Goal: Task Accomplishment & Management: Manage account settings

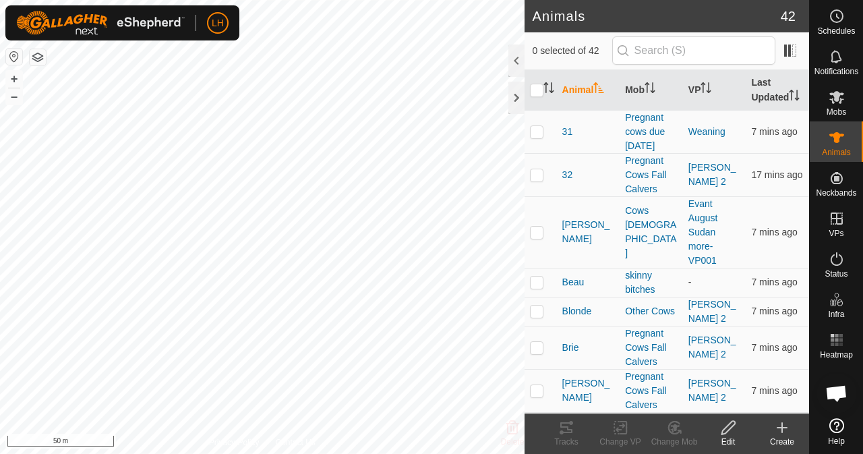
click at [719, 442] on div "Edit" at bounding box center [728, 442] width 54 height 12
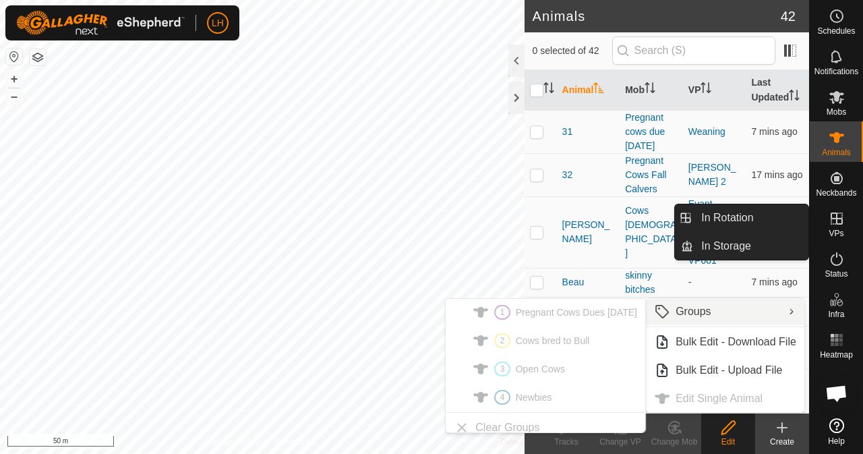
click at [837, 222] on icon at bounding box center [837, 218] width 12 height 12
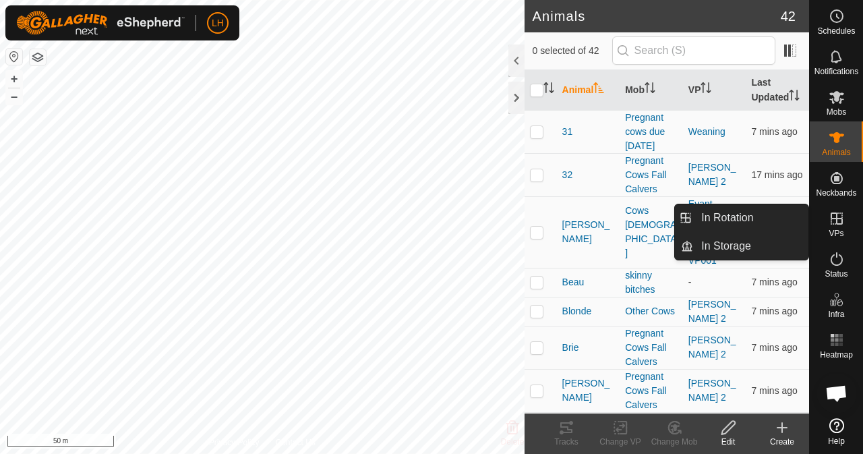
click at [836, 222] on icon at bounding box center [837, 218] width 12 height 12
click at [764, 222] on link "In Rotation" at bounding box center [750, 217] width 115 height 27
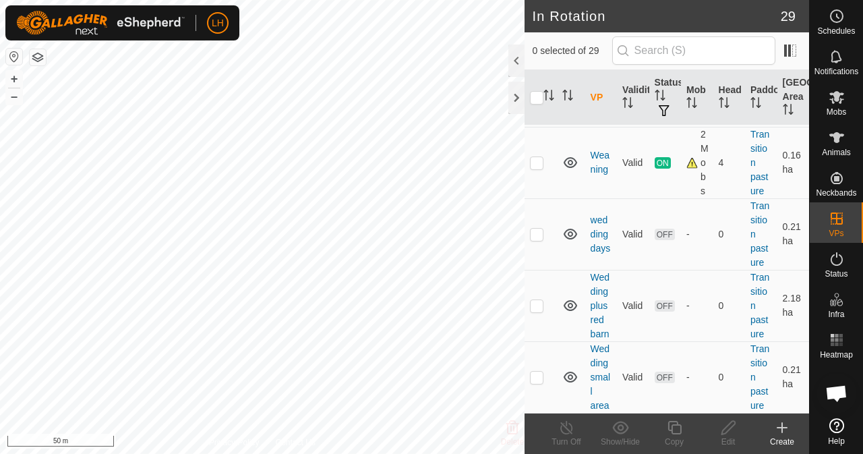
scroll to position [2214, 0]
click at [535, 168] on p-checkbox at bounding box center [536, 162] width 13 height 11
checkbox input "true"
click at [674, 428] on icon at bounding box center [674, 427] width 17 height 16
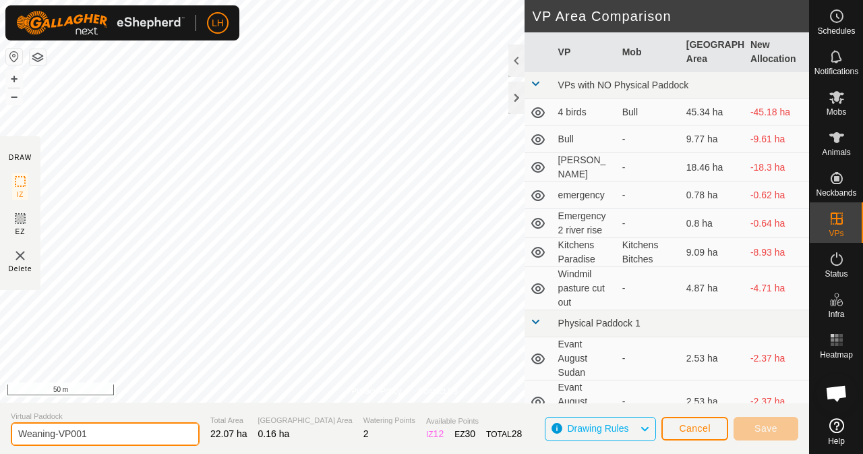
click at [104, 439] on input "Weaning-VP001" at bounding box center [105, 434] width 189 height 24
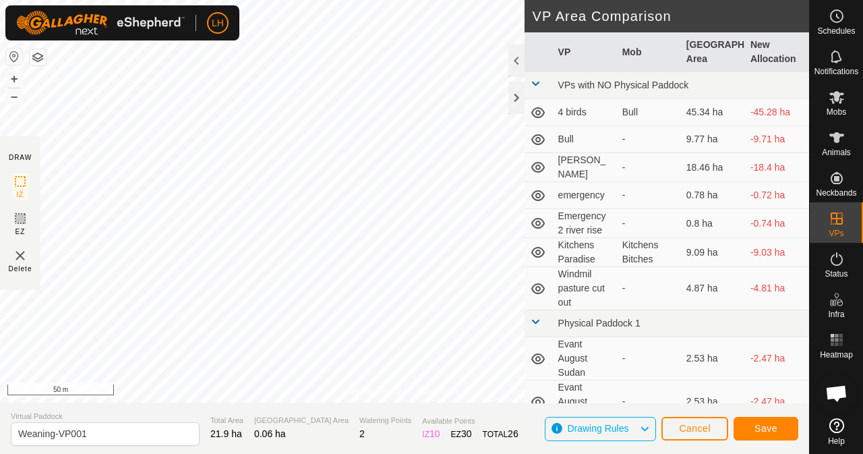
click at [305, 0] on html "LH Schedules Notifications Mobs Animals Neckbands VPs Status Infra Heatmap Help…" at bounding box center [431, 227] width 863 height 454
click at [767, 425] on span "Save" at bounding box center [765, 428] width 23 height 11
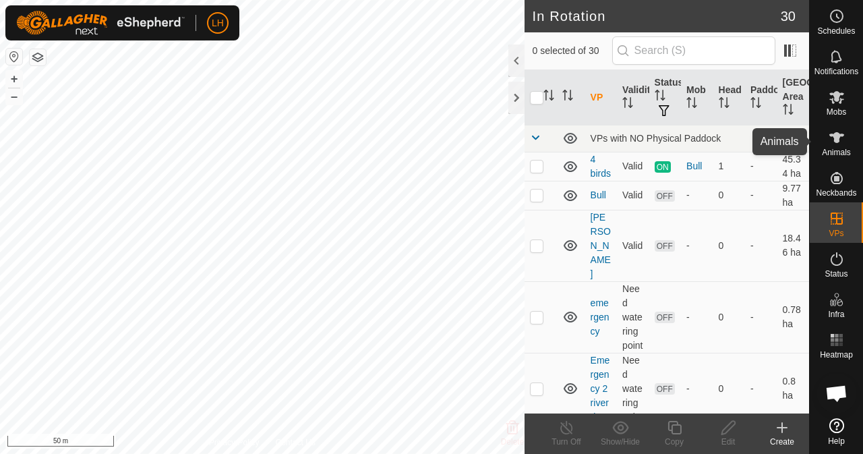
click at [846, 145] on es-animals-svg-icon at bounding box center [837, 138] width 24 height 22
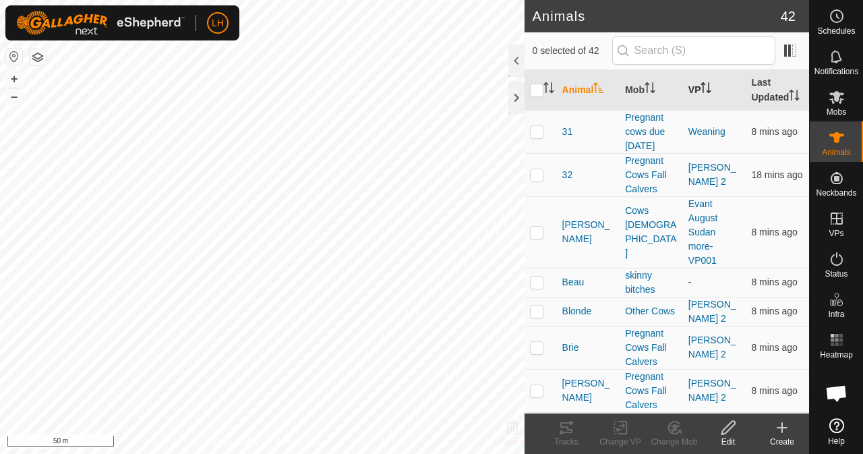
click at [702, 88] on th "VP" at bounding box center [714, 90] width 63 height 40
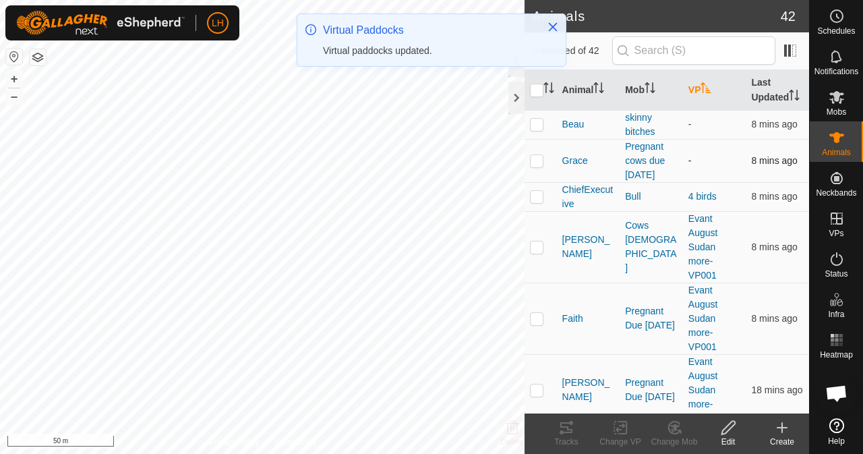
click at [531, 166] on p-checkbox at bounding box center [536, 160] width 13 height 11
checkbox input "true"
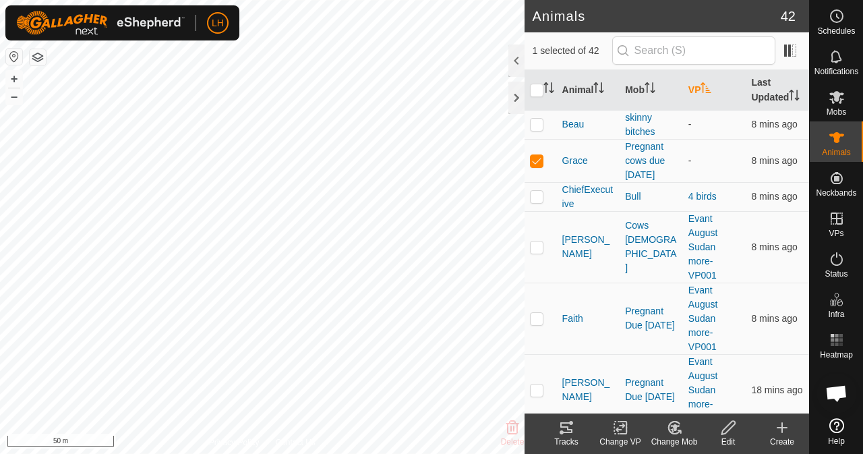
click at [694, 96] on th "VP" at bounding box center [714, 90] width 63 height 40
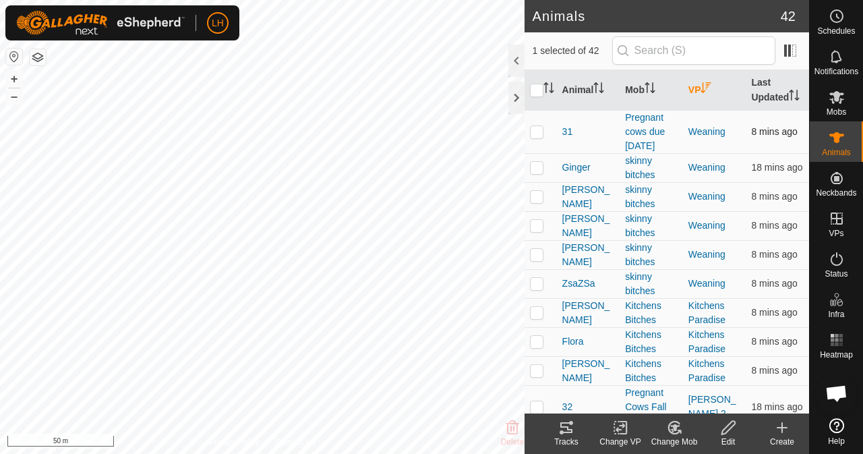
click at [537, 137] on p-checkbox at bounding box center [536, 131] width 13 height 11
checkbox input "true"
click at [539, 231] on p-checkbox at bounding box center [536, 225] width 13 height 11
checkbox input "true"
click at [535, 260] on p-checkbox at bounding box center [536, 254] width 13 height 11
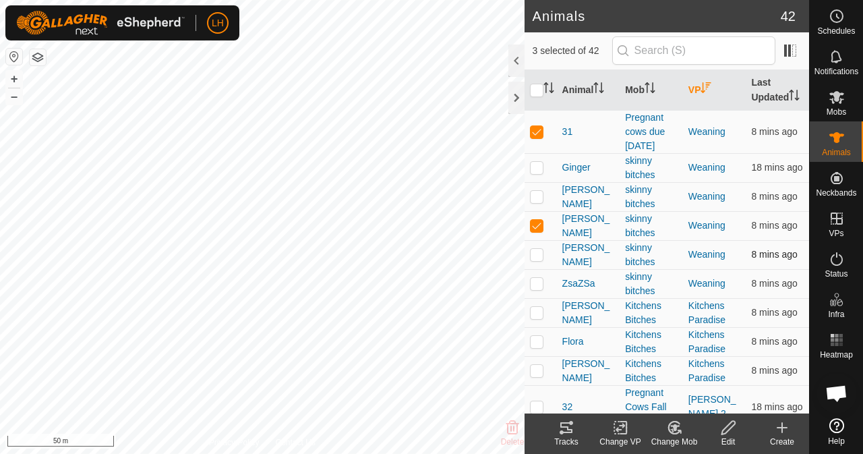
checkbox input "true"
click at [537, 173] on p-checkbox at bounding box center [536, 167] width 13 height 11
checkbox input "true"
click at [538, 202] on p-checkbox at bounding box center [536, 196] width 13 height 11
checkbox input "true"
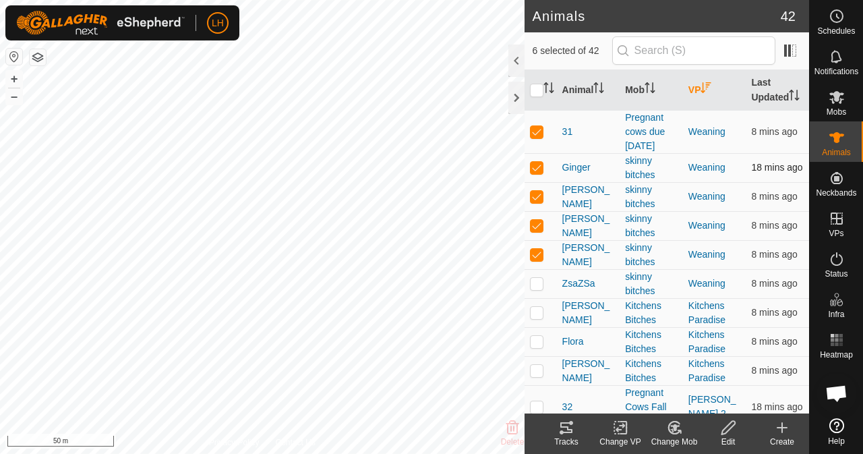
click at [538, 173] on p-checkbox at bounding box center [536, 167] width 13 height 11
checkbox input "false"
click at [539, 202] on p-checkbox at bounding box center [536, 196] width 13 height 11
checkbox input "false"
click at [626, 427] on icon at bounding box center [623, 427] width 6 height 12
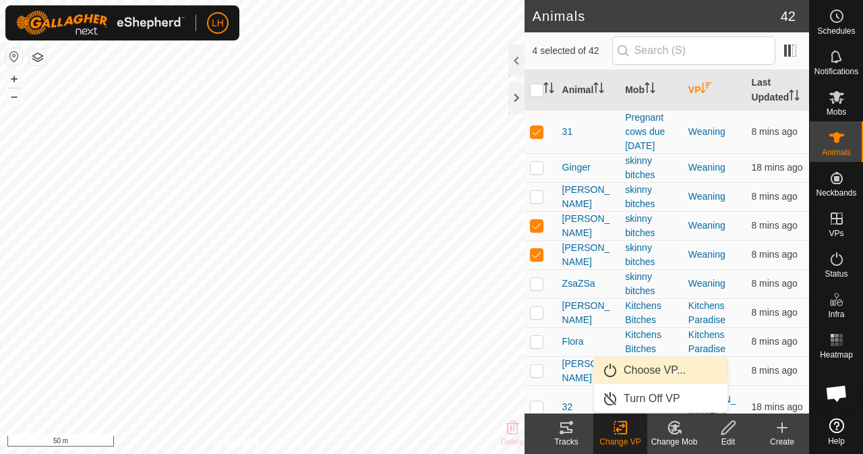
click at [683, 372] on link "Choose VP..." at bounding box center [660, 370] width 133 height 27
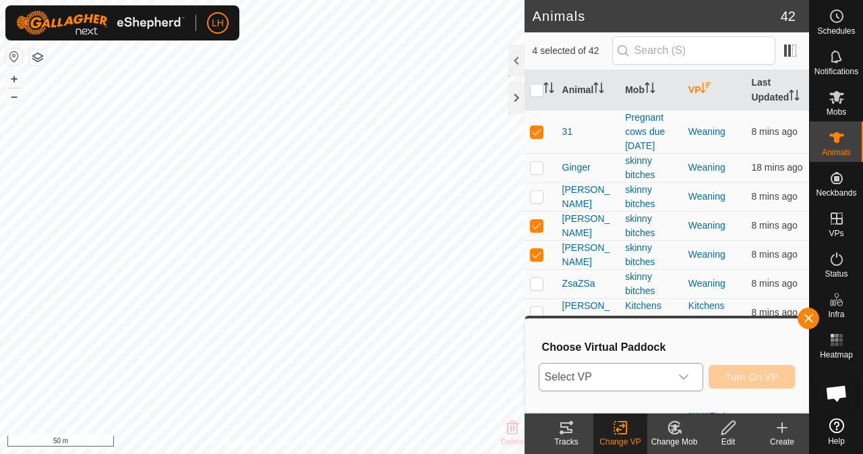
click at [683, 367] on div "dropdown trigger" at bounding box center [683, 376] width 27 height 27
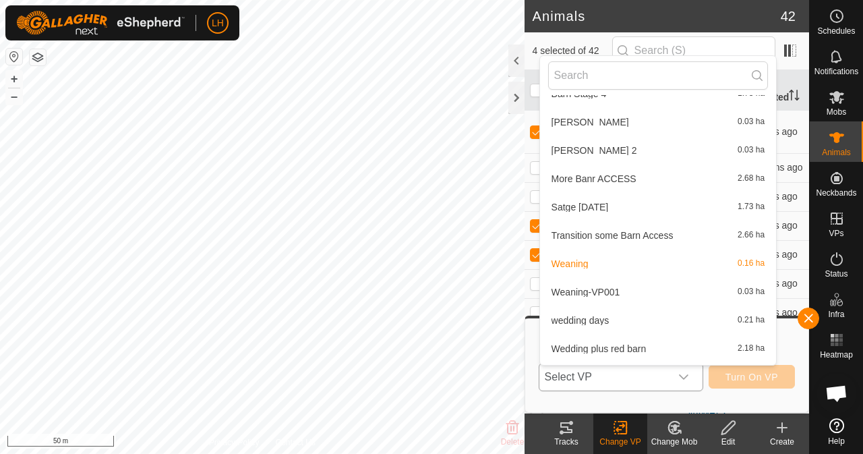
scroll to position [672, 0]
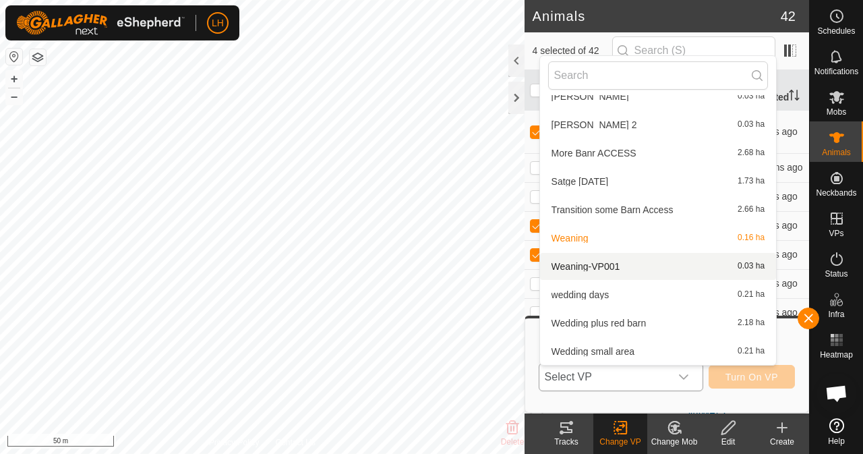
click at [609, 266] on li "Weaning-VP001 0.03 ha" at bounding box center [658, 266] width 237 height 27
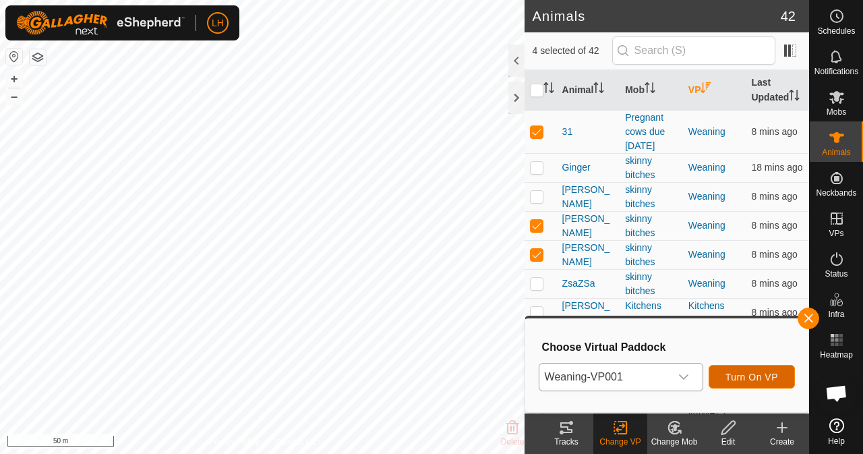
click at [756, 376] on span "Turn On VP" at bounding box center [751, 376] width 53 height 11
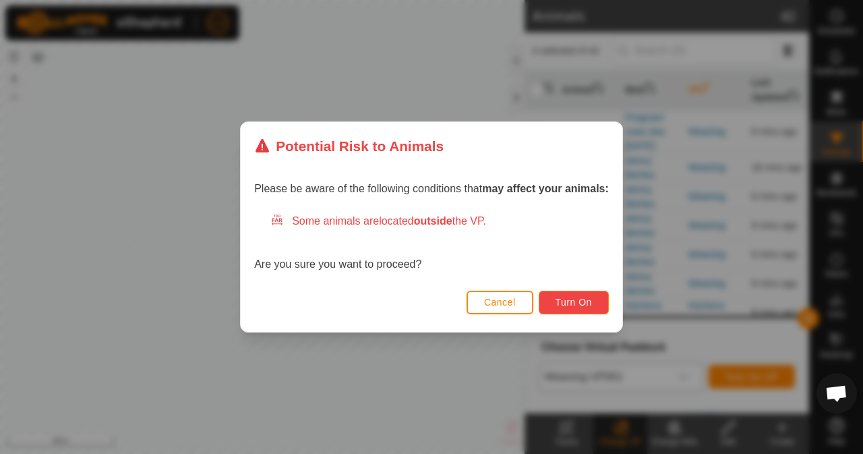
click at [595, 303] on button "Turn On" at bounding box center [574, 303] width 70 height 24
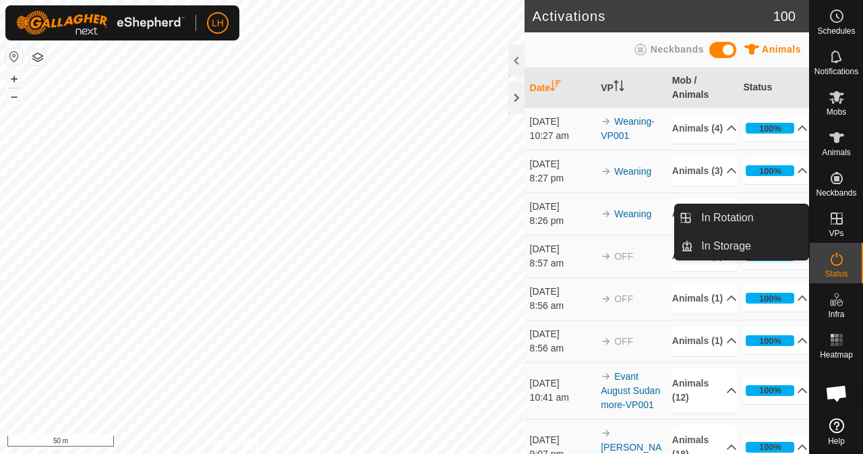
click at [836, 222] on icon at bounding box center [837, 218] width 12 height 12
click at [743, 216] on link "In Rotation" at bounding box center [750, 217] width 115 height 27
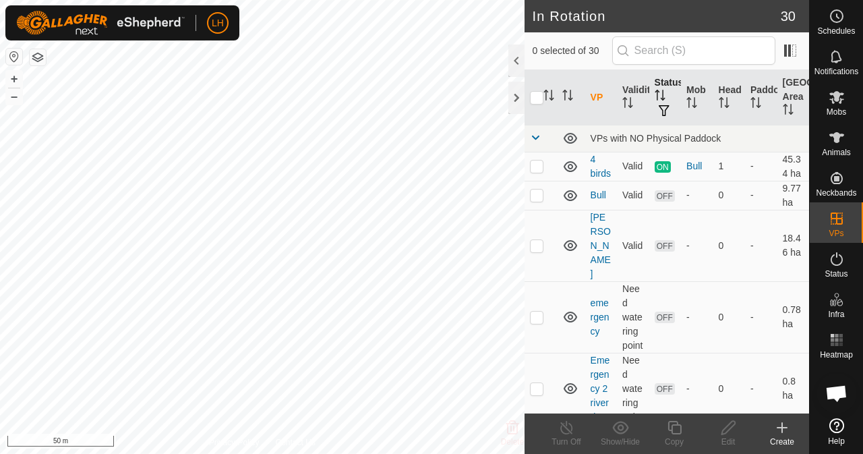
click at [662, 95] on th "Status" at bounding box center [665, 97] width 32 height 55
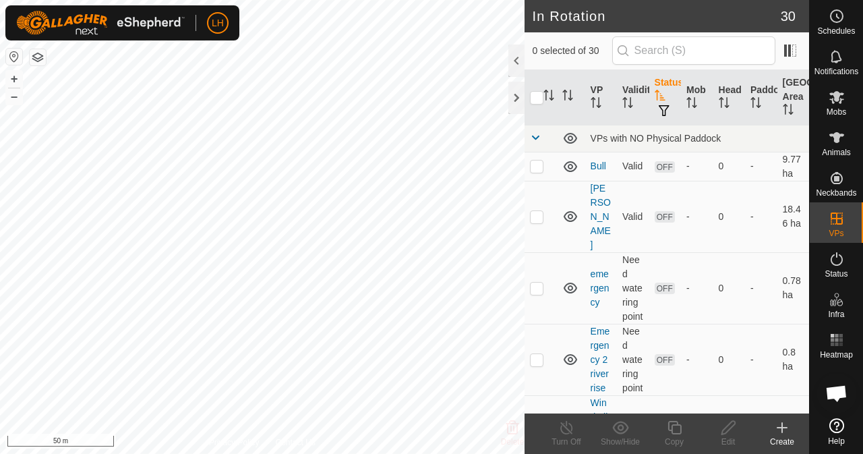
click at [662, 95] on th "Status" at bounding box center [665, 97] width 32 height 55
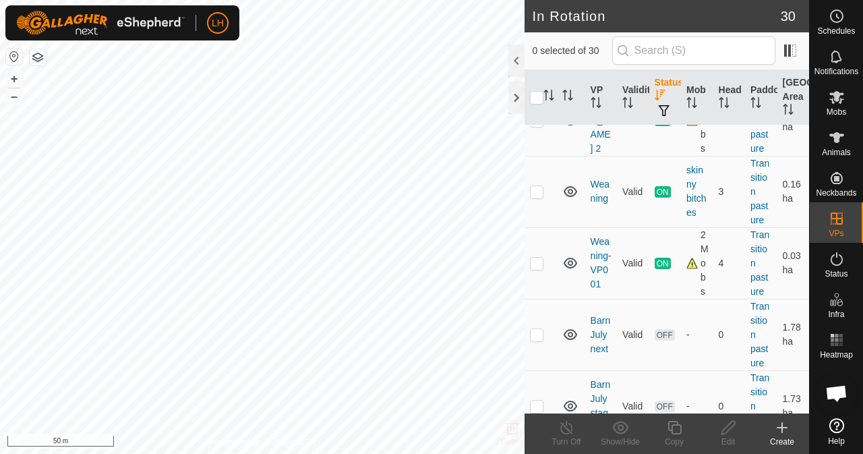
scroll to position [1628, 0]
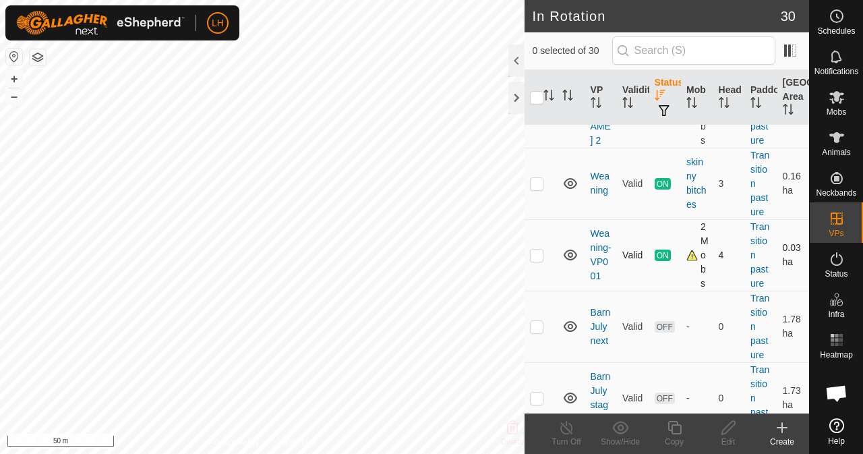
click at [562, 291] on td at bounding box center [571, 254] width 28 height 71
click at [535, 260] on p-checkbox at bounding box center [536, 254] width 13 height 11
checkbox input "true"
click at [670, 440] on div "Copy" at bounding box center [674, 442] width 54 height 12
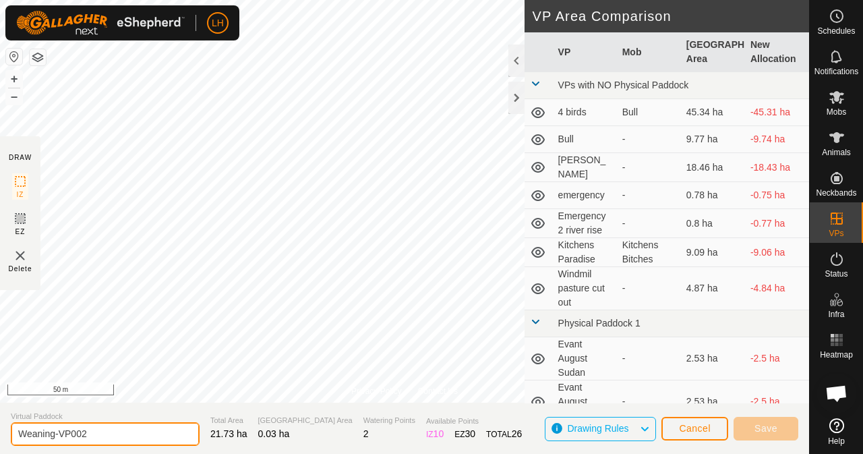
click at [136, 428] on input "Weaning-VP002" at bounding box center [105, 434] width 189 height 24
type input "Weaning-VP"
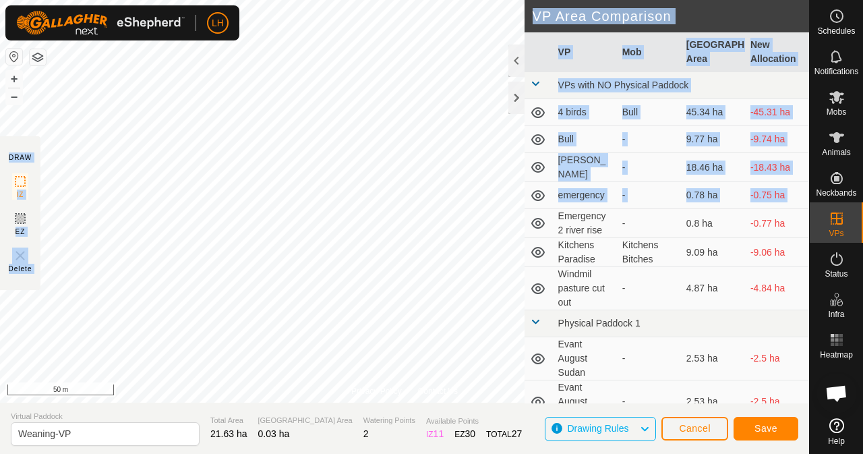
click at [490, 211] on div "Privacy Policy Contact Us Type: Inclusion Zone undefined Animal + – ⇧ i 50 m DR…" at bounding box center [404, 227] width 809 height 454
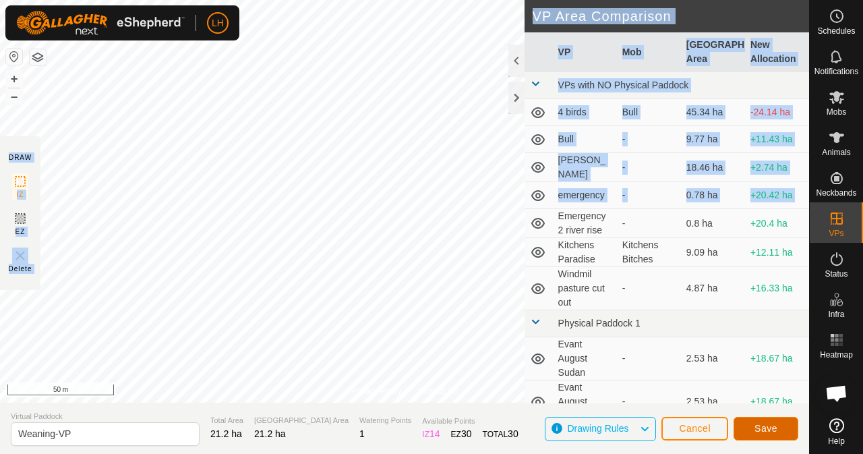
click at [766, 431] on span "Save" at bounding box center [765, 428] width 23 height 11
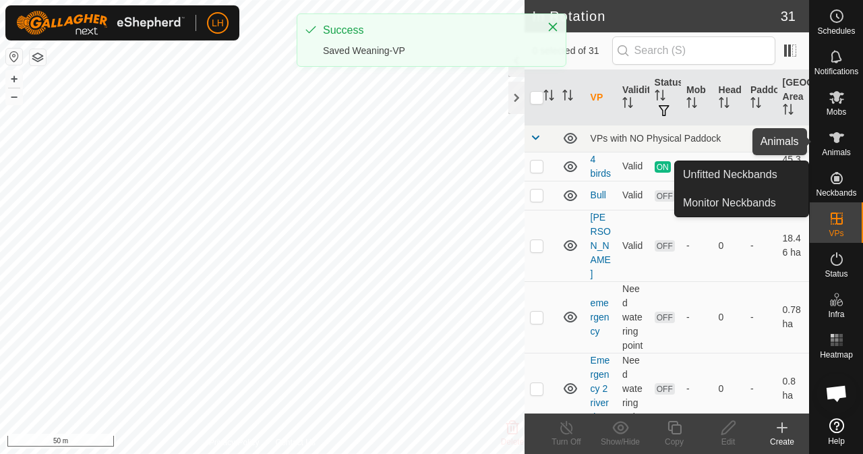
click at [837, 138] on icon at bounding box center [836, 137] width 15 height 11
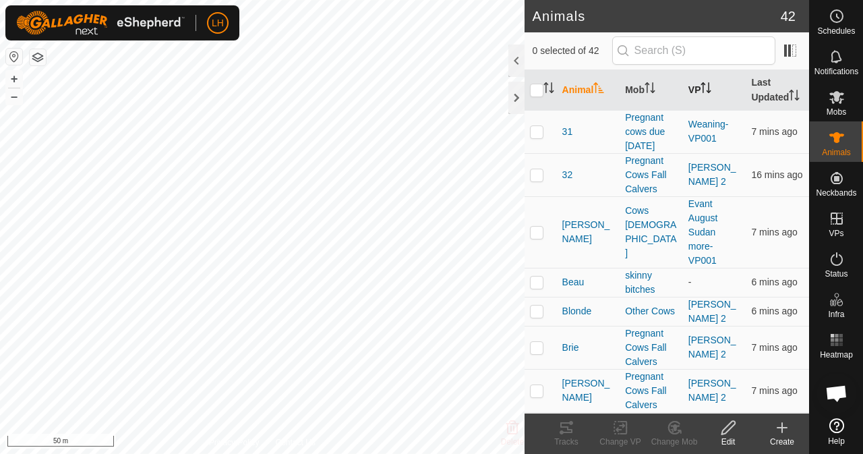
click at [692, 99] on th "VP" at bounding box center [714, 90] width 63 height 40
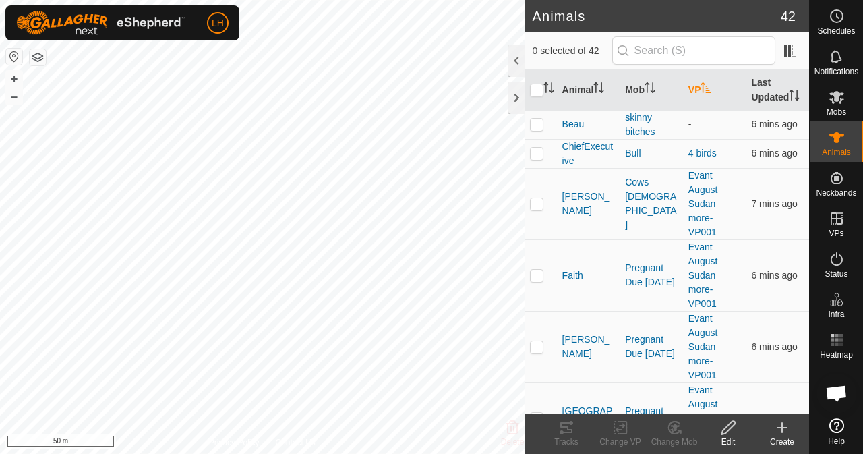
click at [692, 99] on th "VP" at bounding box center [714, 90] width 63 height 40
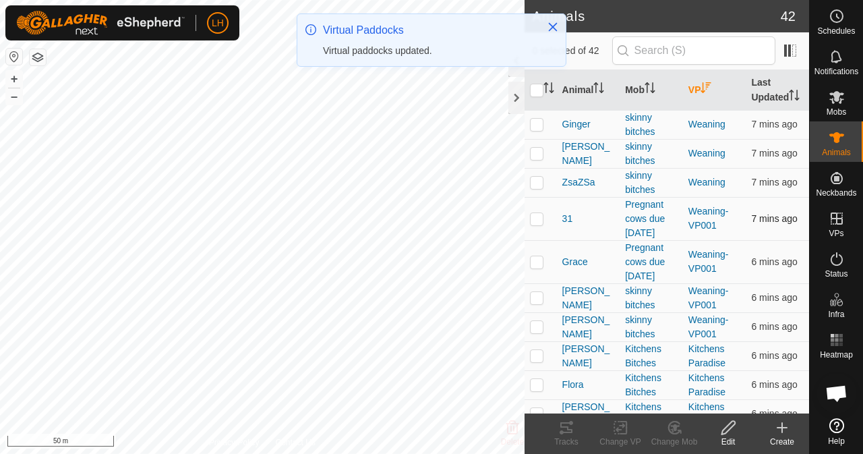
click at [539, 224] on p-checkbox at bounding box center [536, 218] width 13 height 11
checkbox input "true"
click at [541, 267] on p-checkbox at bounding box center [536, 261] width 13 height 11
checkbox input "true"
click at [535, 312] on td at bounding box center [541, 297] width 32 height 29
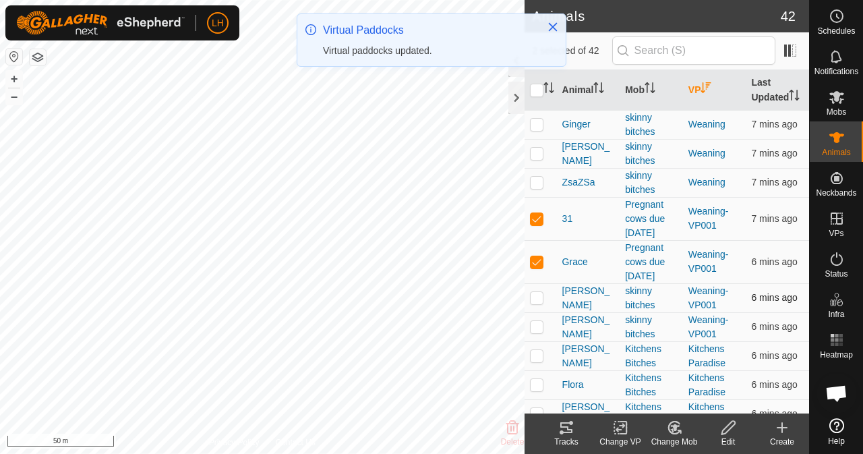
checkbox input "true"
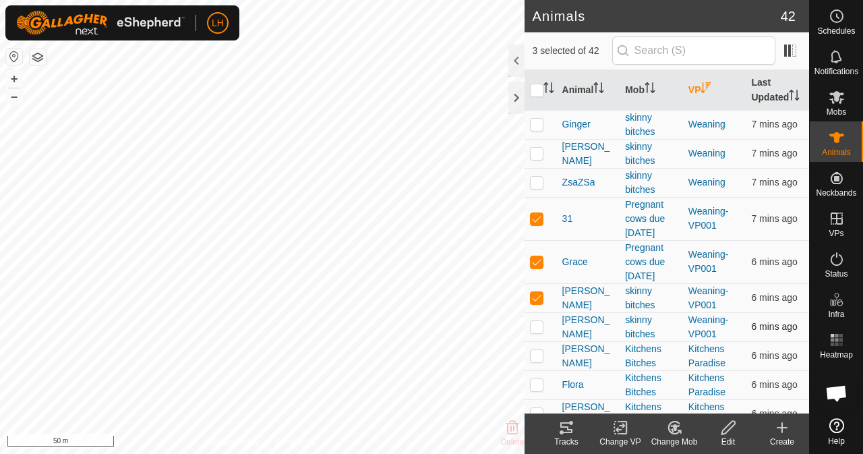
click at [537, 332] on p-checkbox at bounding box center [536, 326] width 13 height 11
checkbox input "true"
click at [622, 435] on icon at bounding box center [620, 427] width 17 height 16
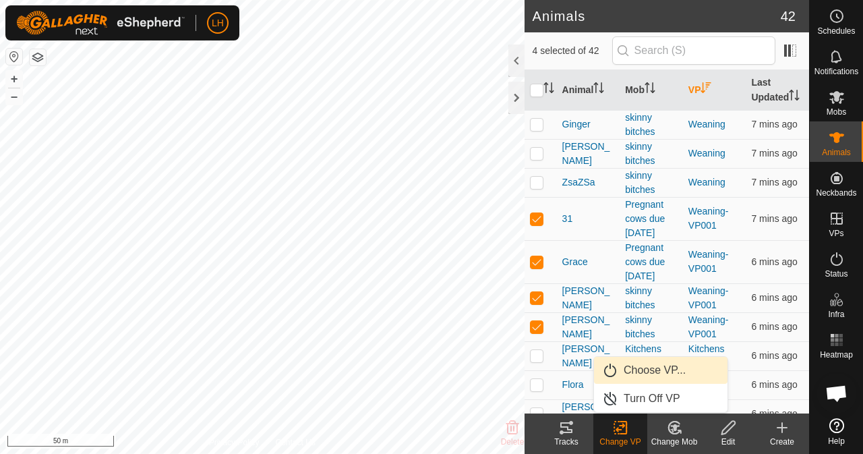
click at [677, 369] on link "Choose VP..." at bounding box center [660, 370] width 133 height 27
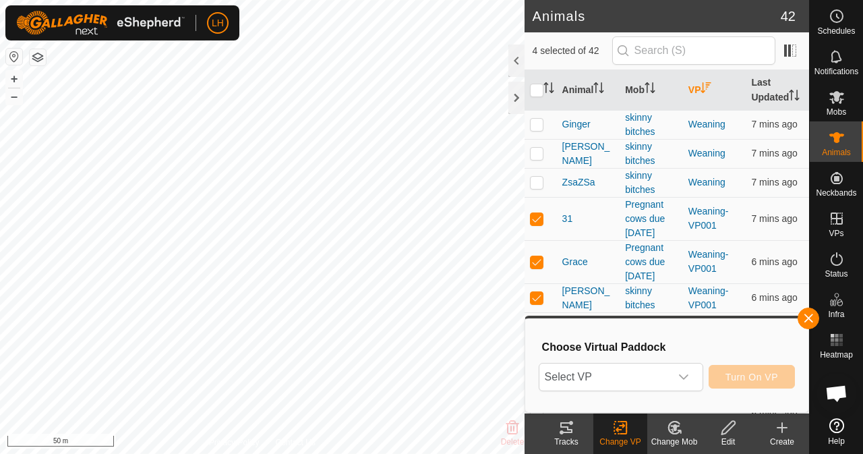
click at [677, 369] on div "dropdown trigger" at bounding box center [683, 376] width 27 height 27
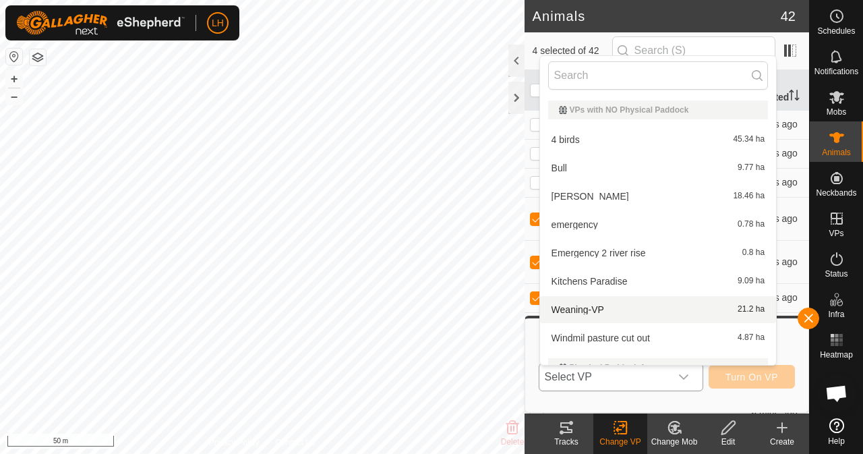
click at [682, 314] on li "Weaning-VP 21.2 ha" at bounding box center [658, 309] width 237 height 27
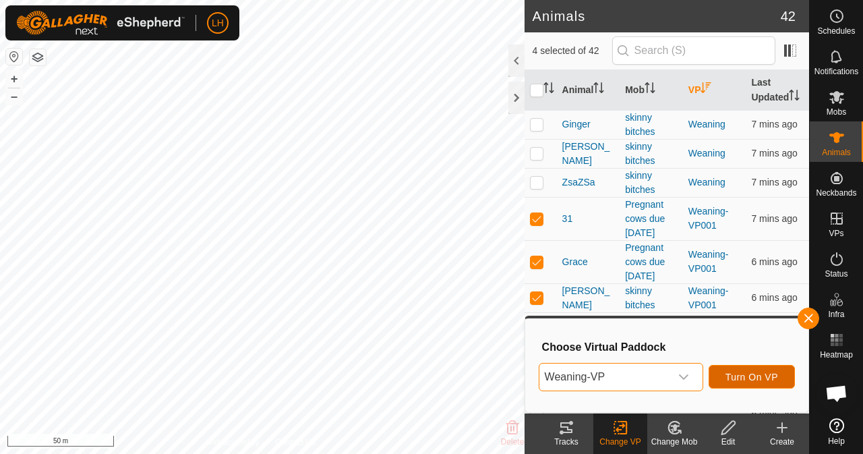
click at [751, 373] on span "Turn On VP" at bounding box center [751, 376] width 53 height 11
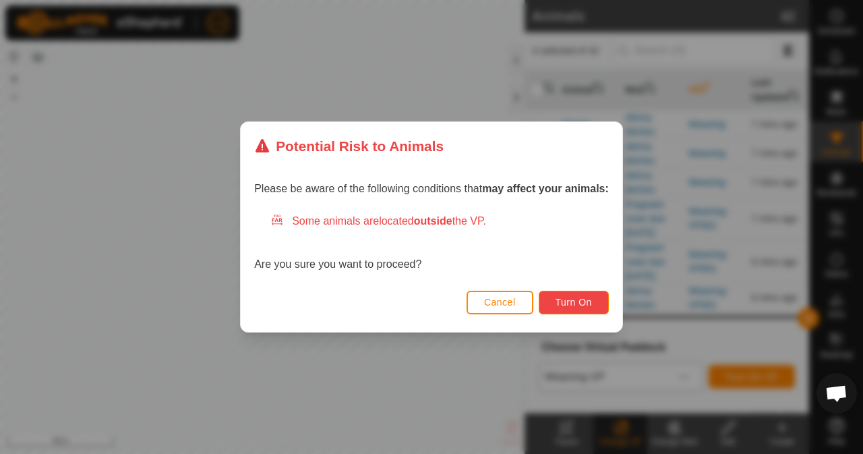
click at [596, 299] on button "Turn On" at bounding box center [574, 303] width 70 height 24
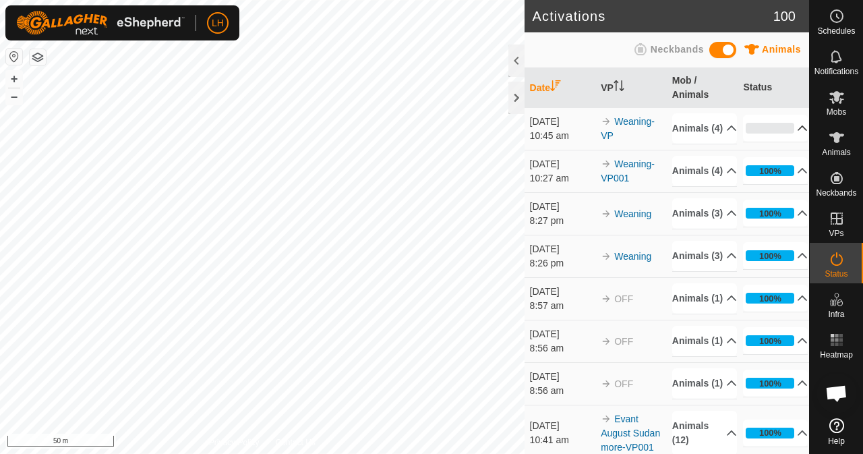
click at [785, 142] on p-accordion-header "0%" at bounding box center [775, 128] width 65 height 27
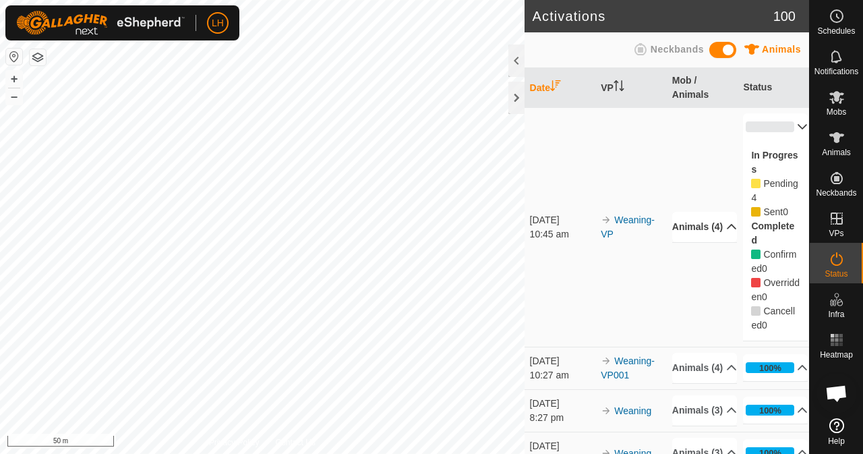
click at [707, 230] on p-accordion-header "Animals (4)" at bounding box center [704, 227] width 65 height 30
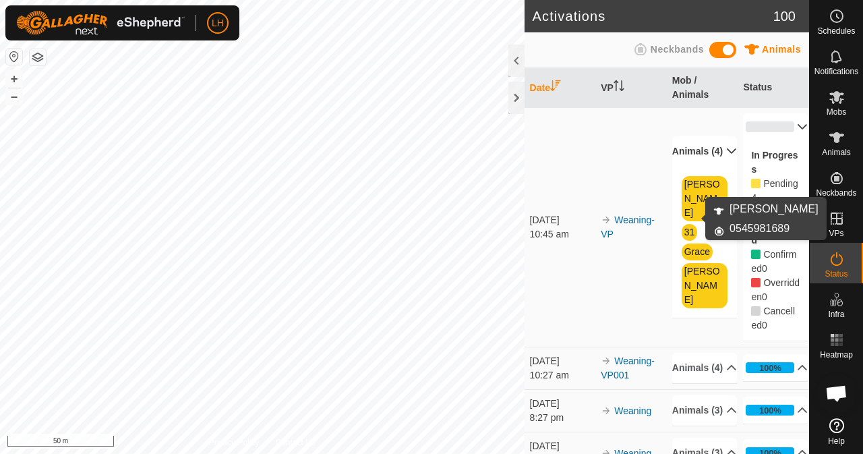
click at [697, 218] on link "[PERSON_NAME]" at bounding box center [702, 198] width 36 height 39
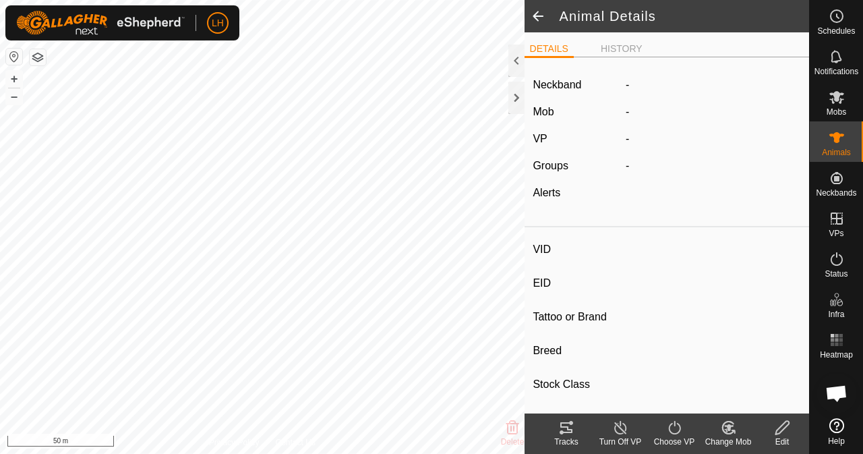
type input "[PERSON_NAME]"
type input "-"
type input "[PERSON_NAME]"
type input "Red Angus"
type input "Registered 75 percent"
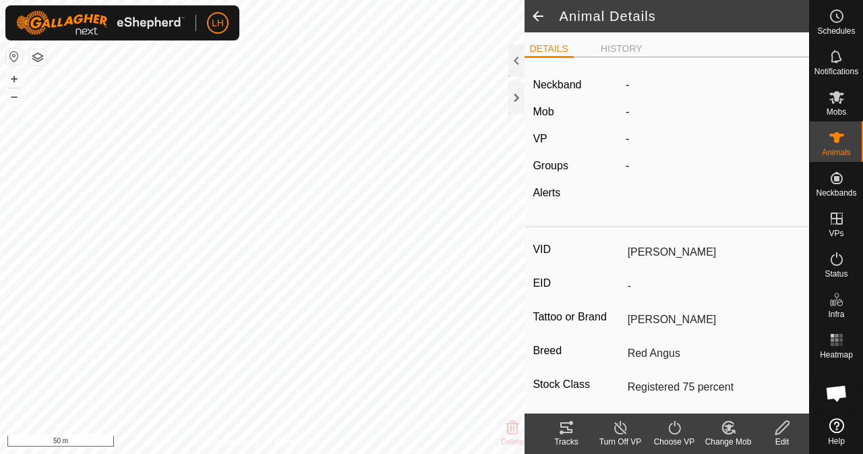
type input "0 kg"
type input "-"
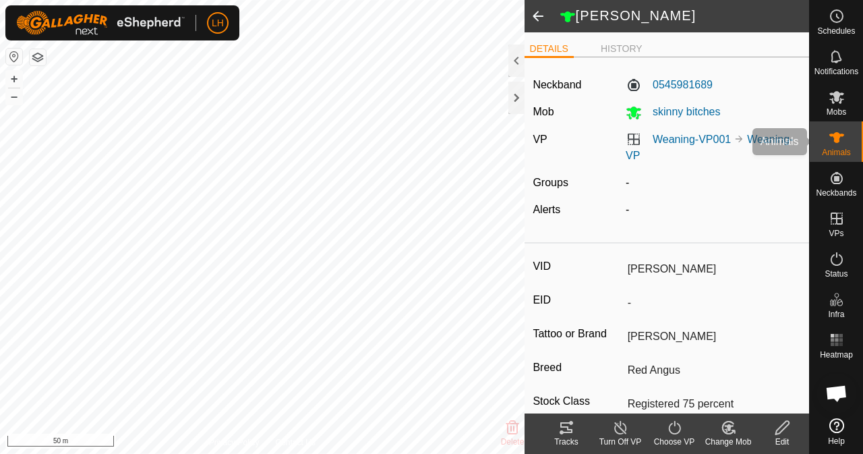
click at [833, 139] on icon at bounding box center [837, 137] width 16 height 16
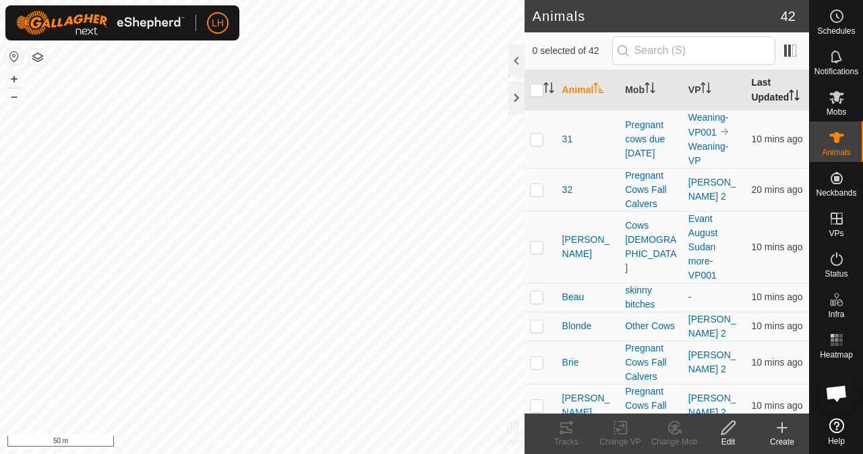
click at [765, 92] on th "Last Updated" at bounding box center [777, 90] width 63 height 40
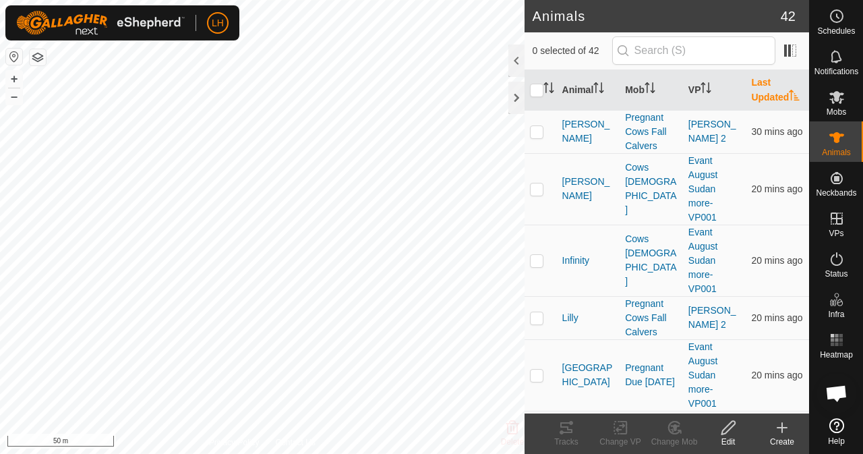
click at [765, 92] on th "Last Updated" at bounding box center [777, 90] width 63 height 40
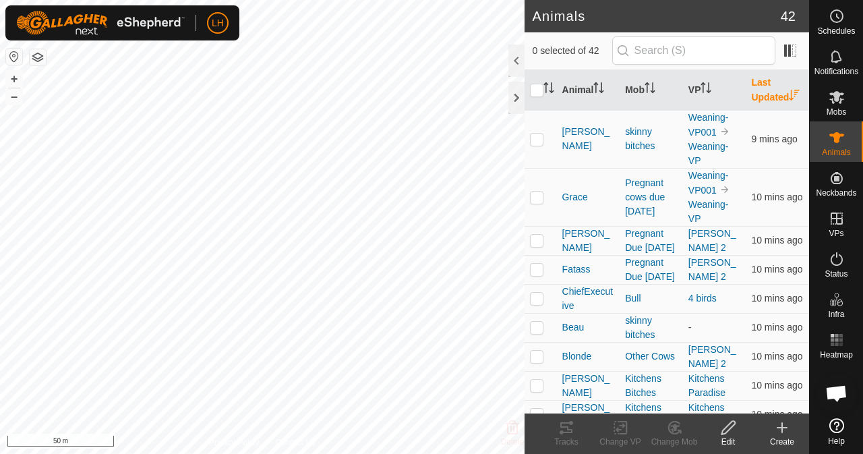
click at [765, 92] on th "Last Updated" at bounding box center [777, 90] width 63 height 40
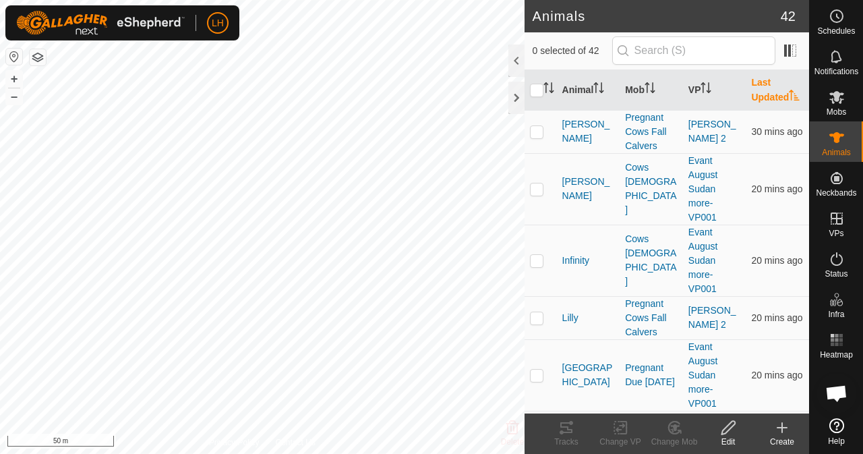
click at [765, 92] on th "Last Updated" at bounding box center [777, 90] width 63 height 40
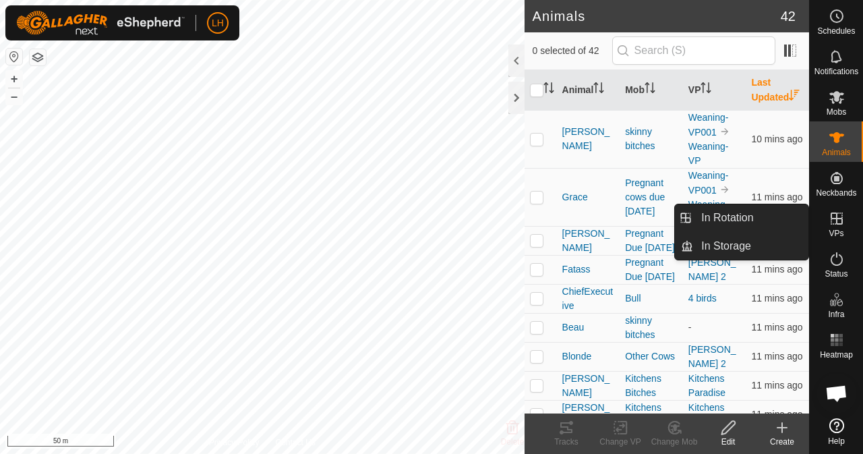
click at [841, 220] on icon at bounding box center [837, 218] width 12 height 12
click at [835, 222] on icon at bounding box center [837, 218] width 16 height 16
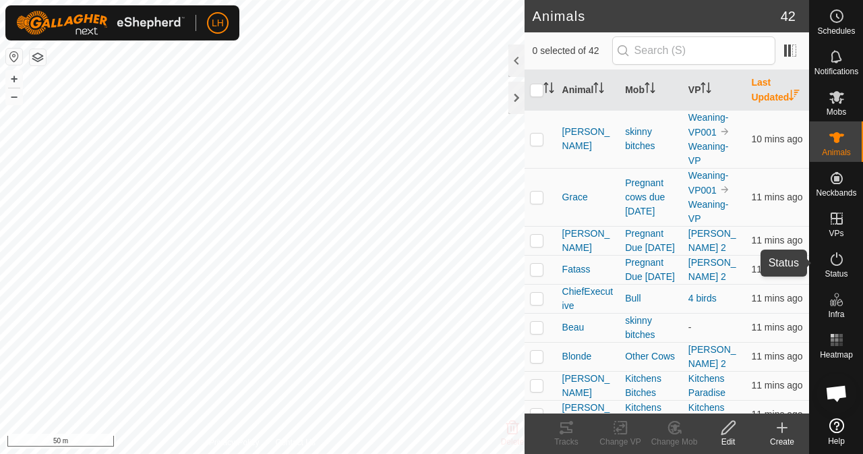
click at [835, 268] on es-activation-svg-icon at bounding box center [837, 259] width 24 height 22
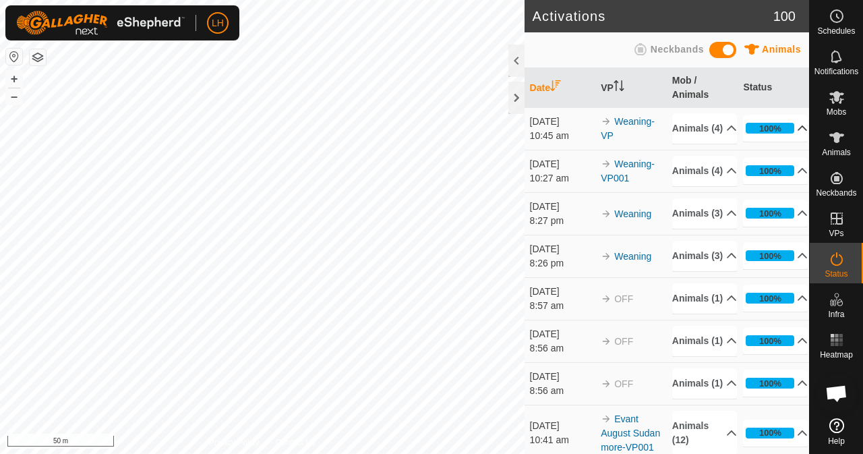
click at [775, 138] on p-accordion-header "100%" at bounding box center [775, 128] width 65 height 27
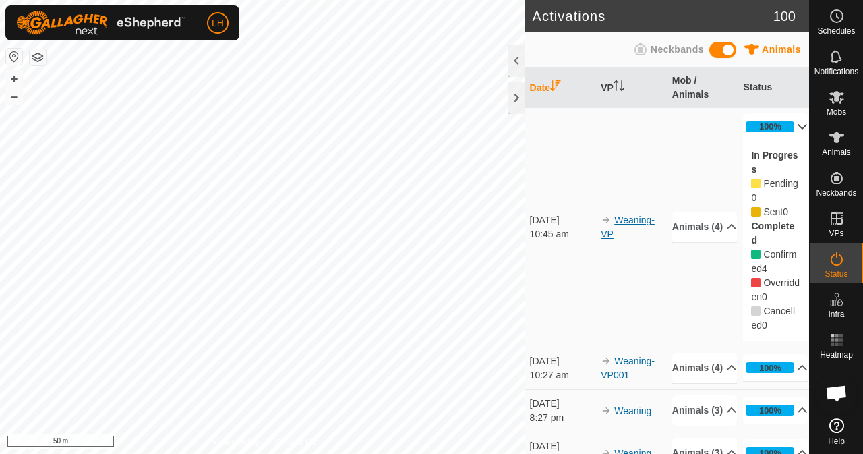
click at [635, 216] on link "Weaning-VP" at bounding box center [628, 226] width 54 height 25
